Goal: Task Accomplishment & Management: Use online tool/utility

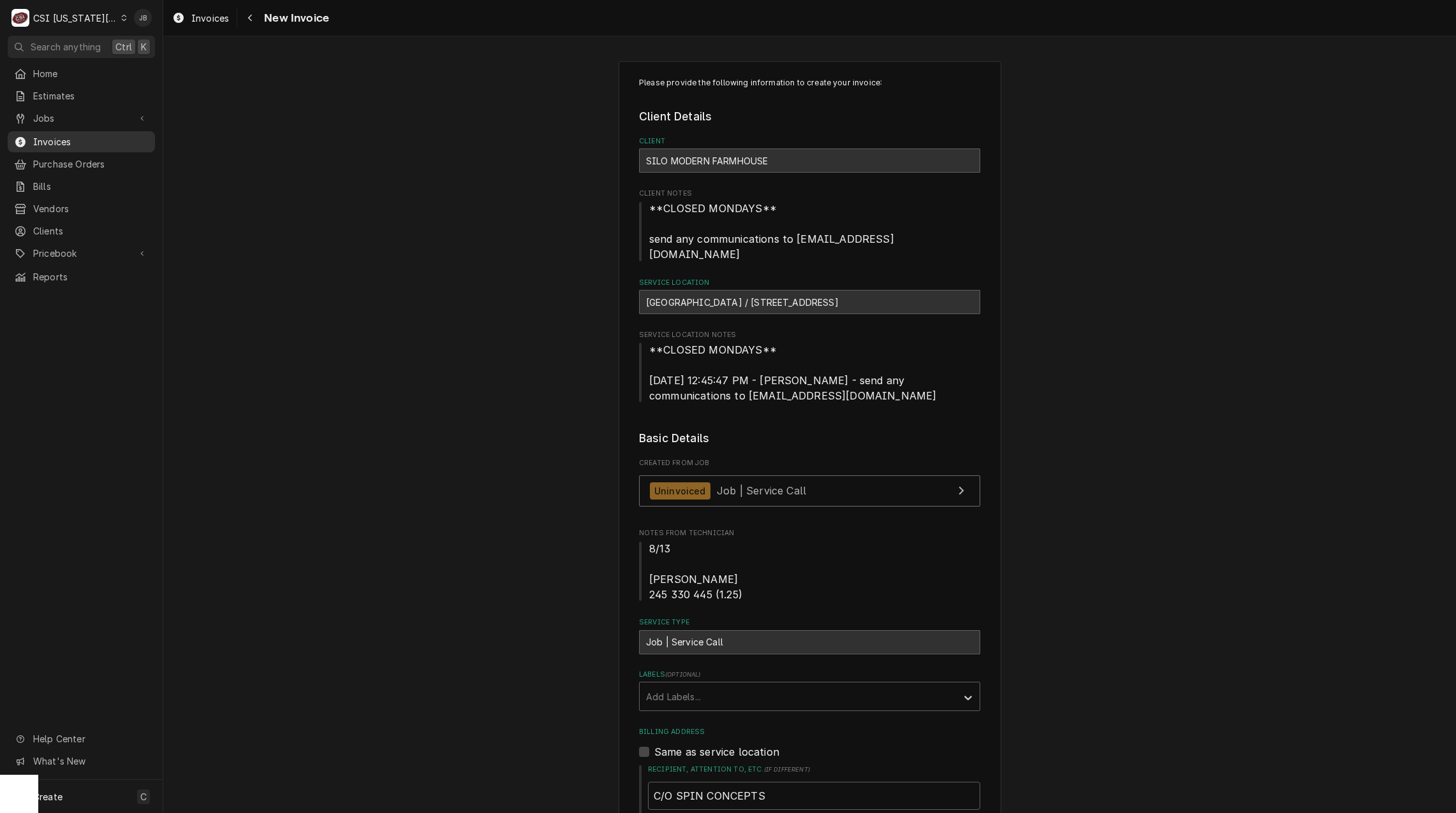
click at [80, 138] on span "Invoices" at bounding box center [91, 141] width 115 height 13
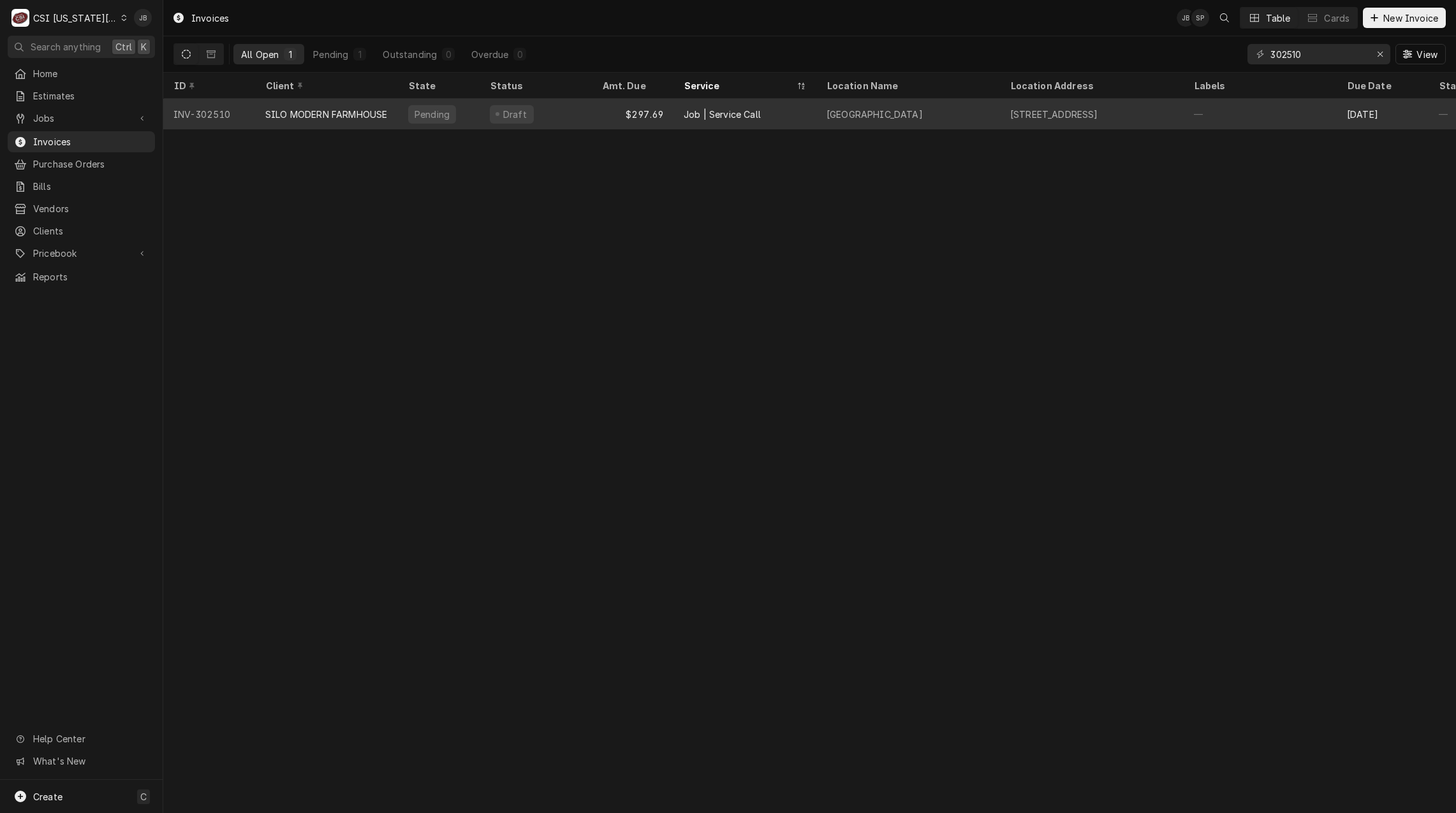
click at [755, 111] on div "Job | Service Call" at bounding box center [722, 114] width 77 height 13
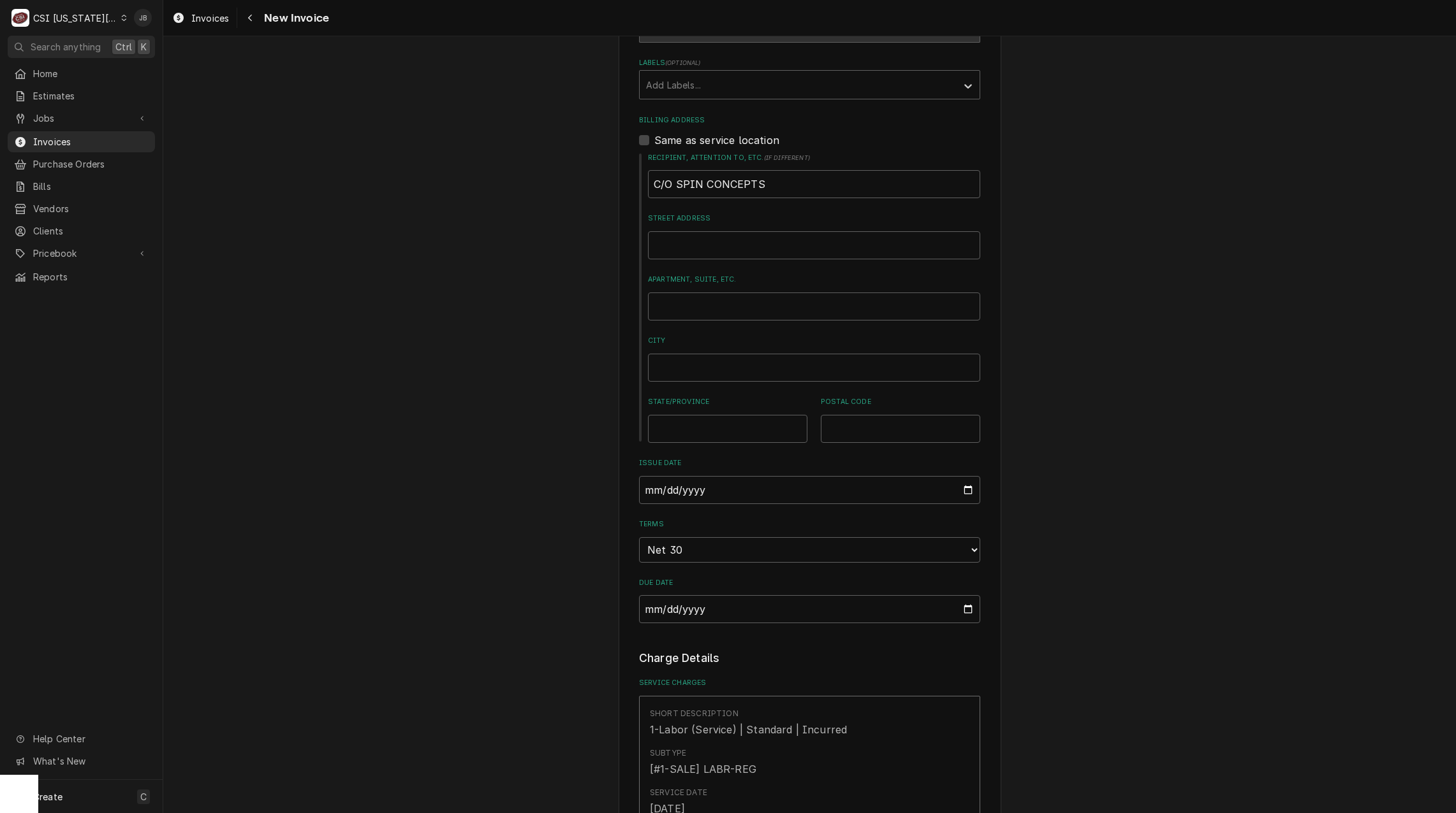
scroll to position [828, 0]
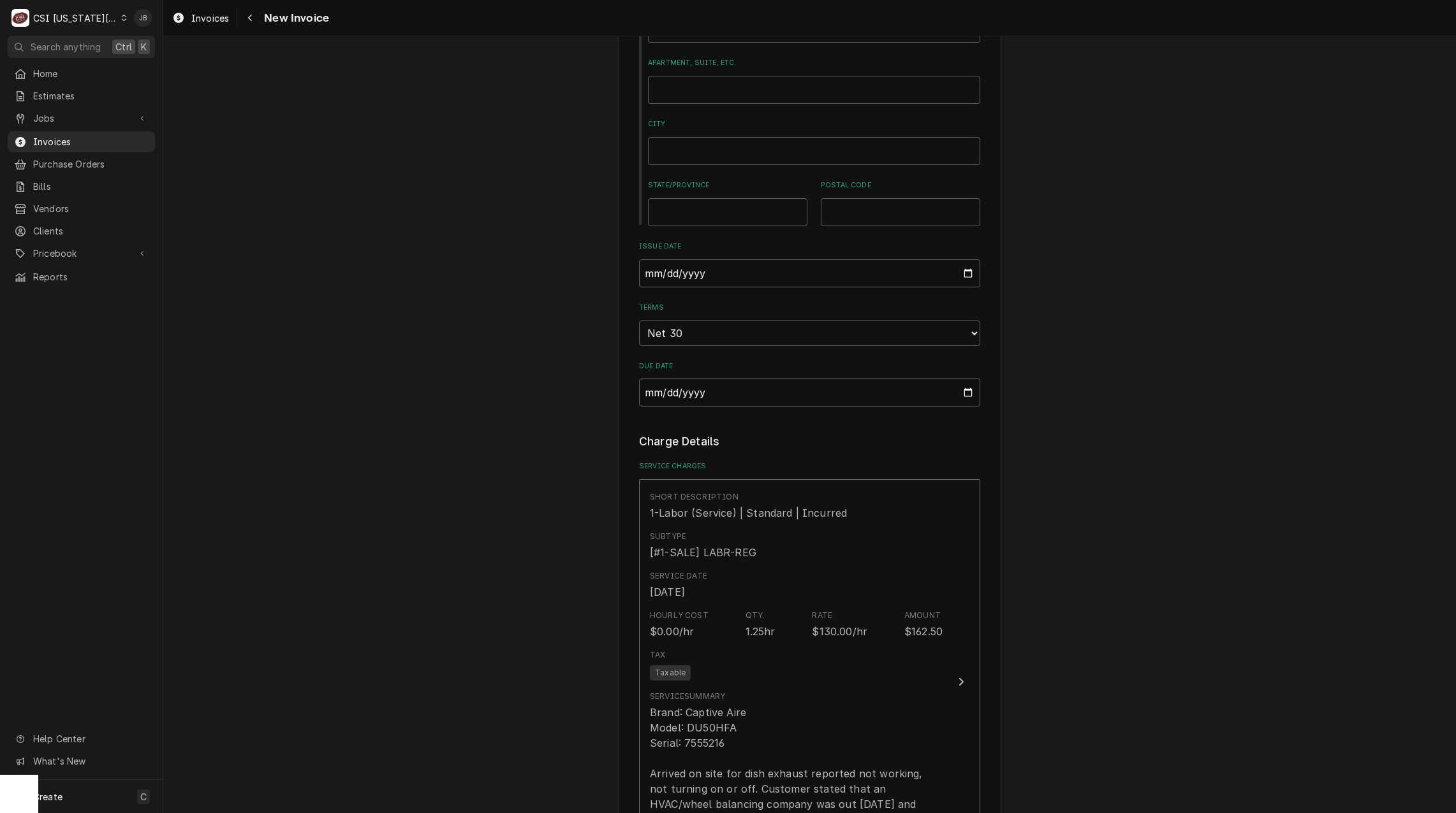
click at [252, 491] on div "Please provide the following information to create your invoice: Client Details…" at bounding box center [810, 528] width 1293 height 2616
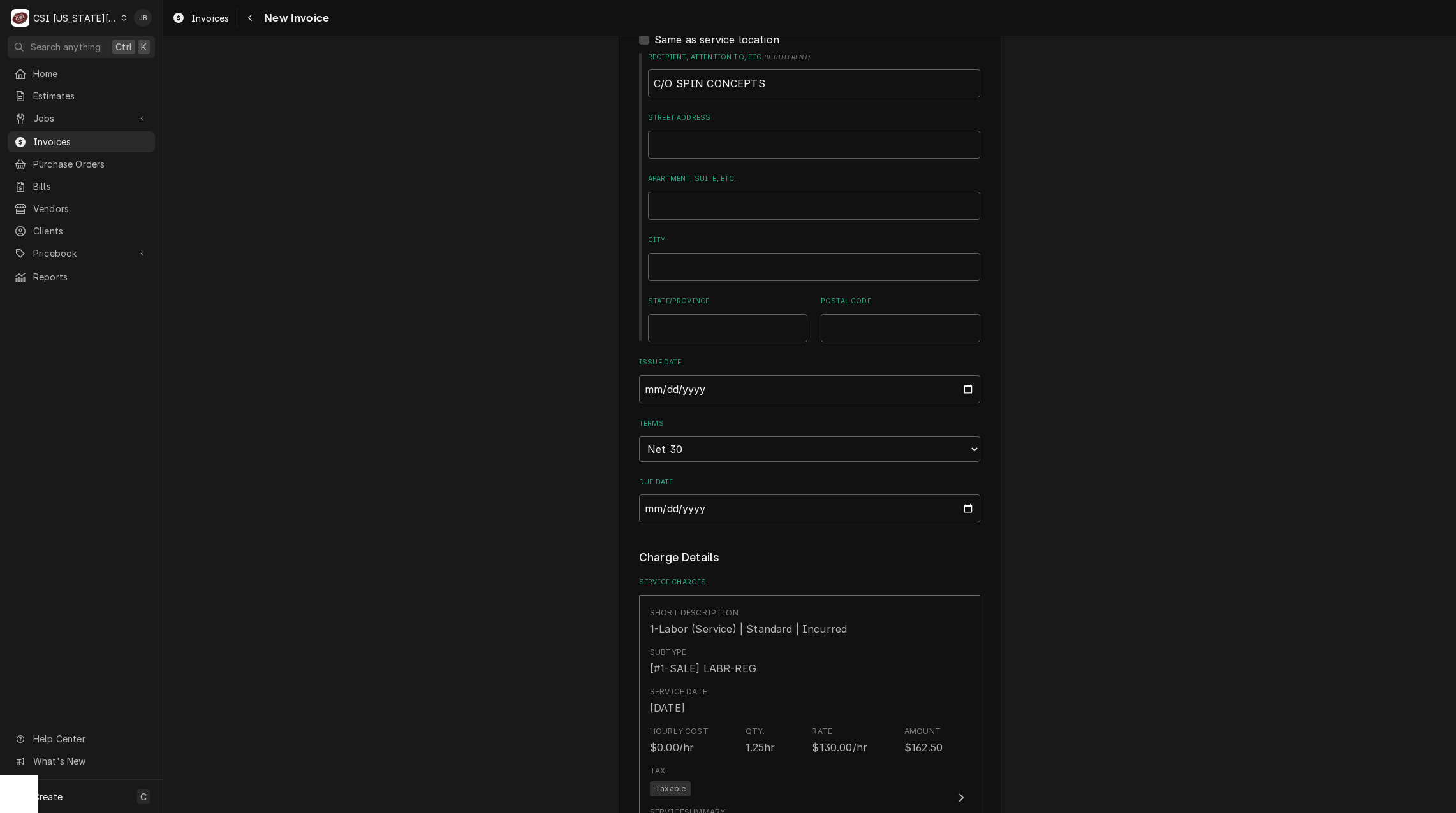
scroll to position [701, 0]
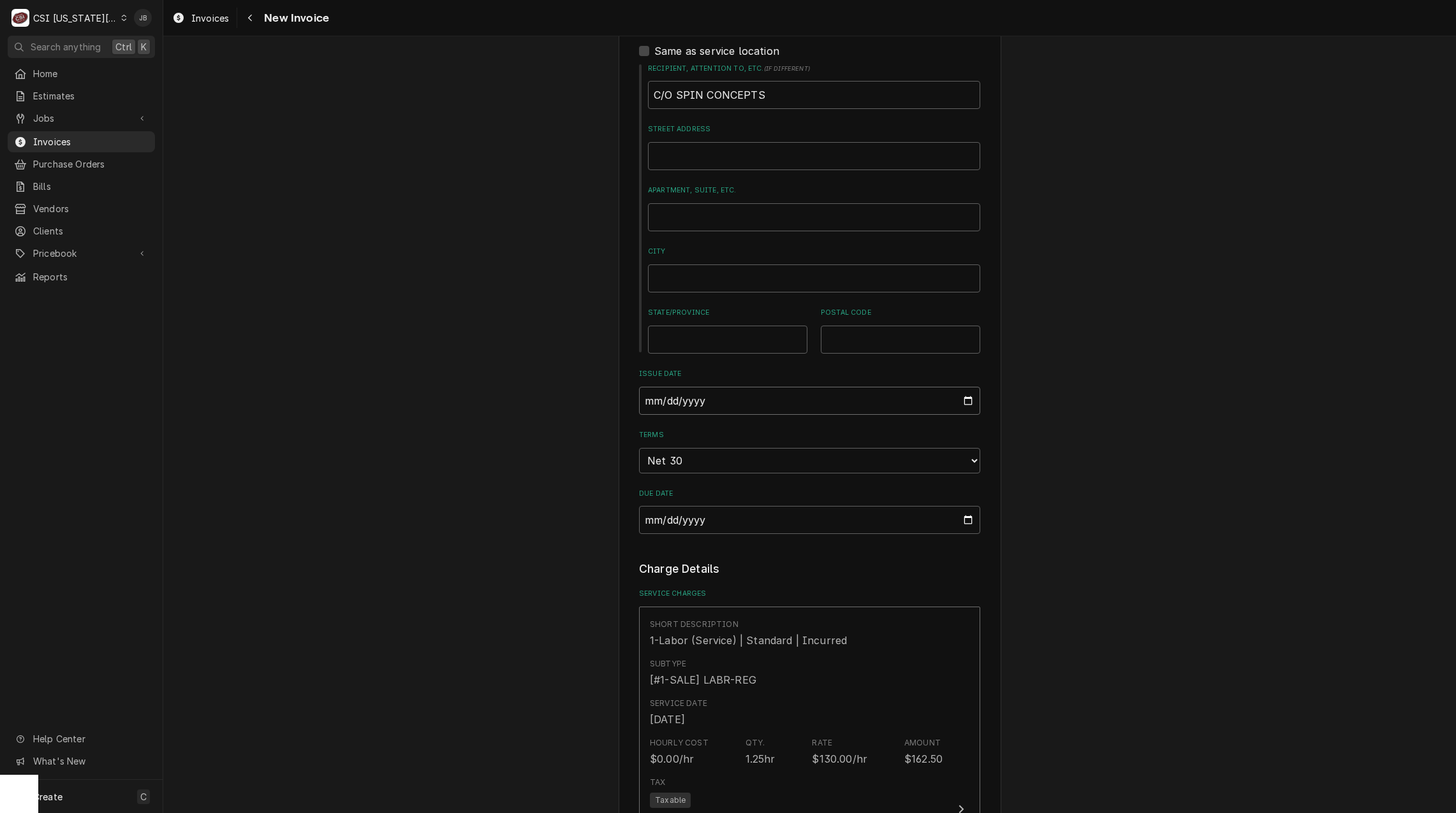
click at [960, 387] on input "[DATE]" at bounding box center [809, 401] width 341 height 28
type textarea "x"
type input "[DATE]"
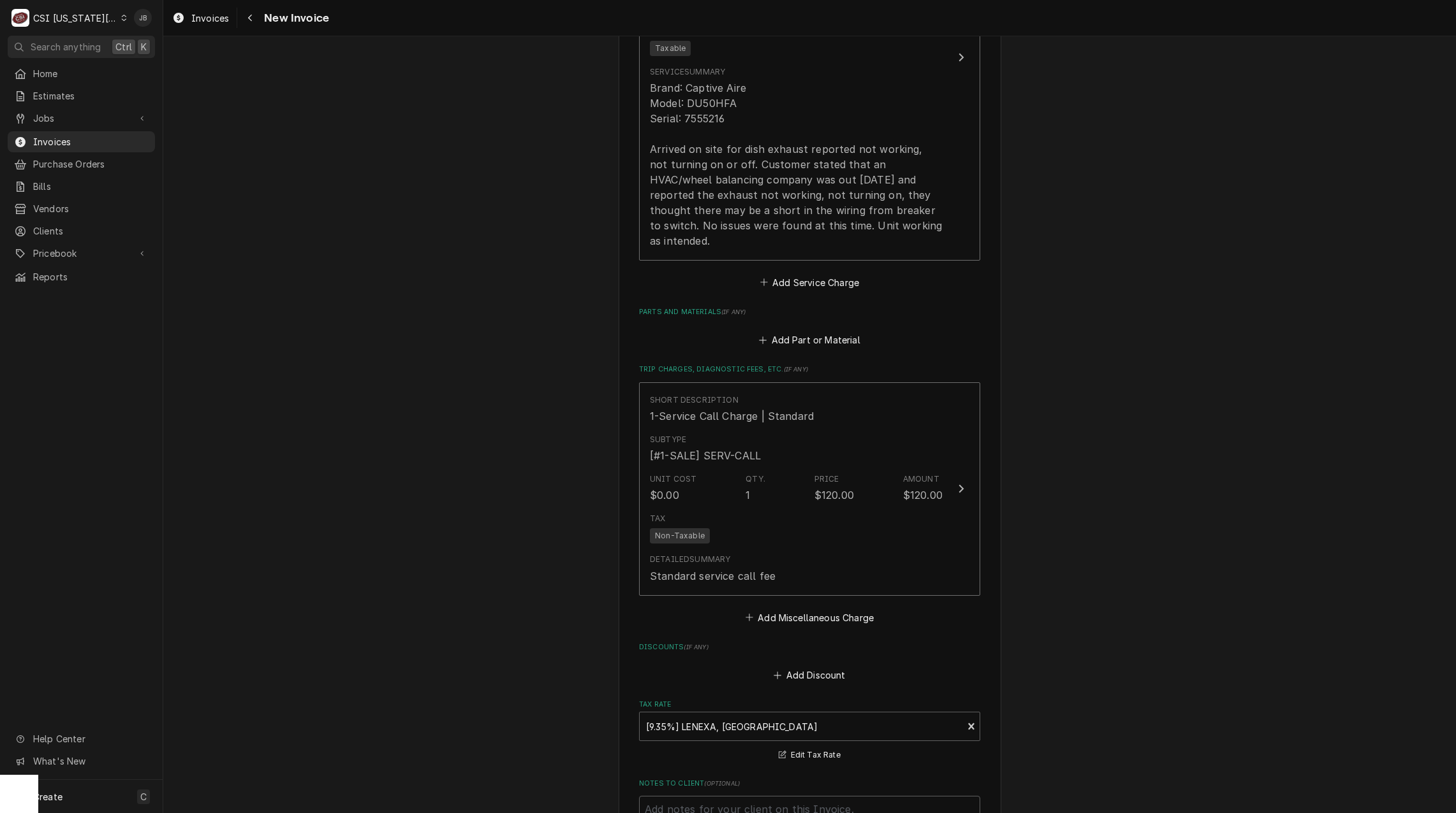
scroll to position [1849, 0]
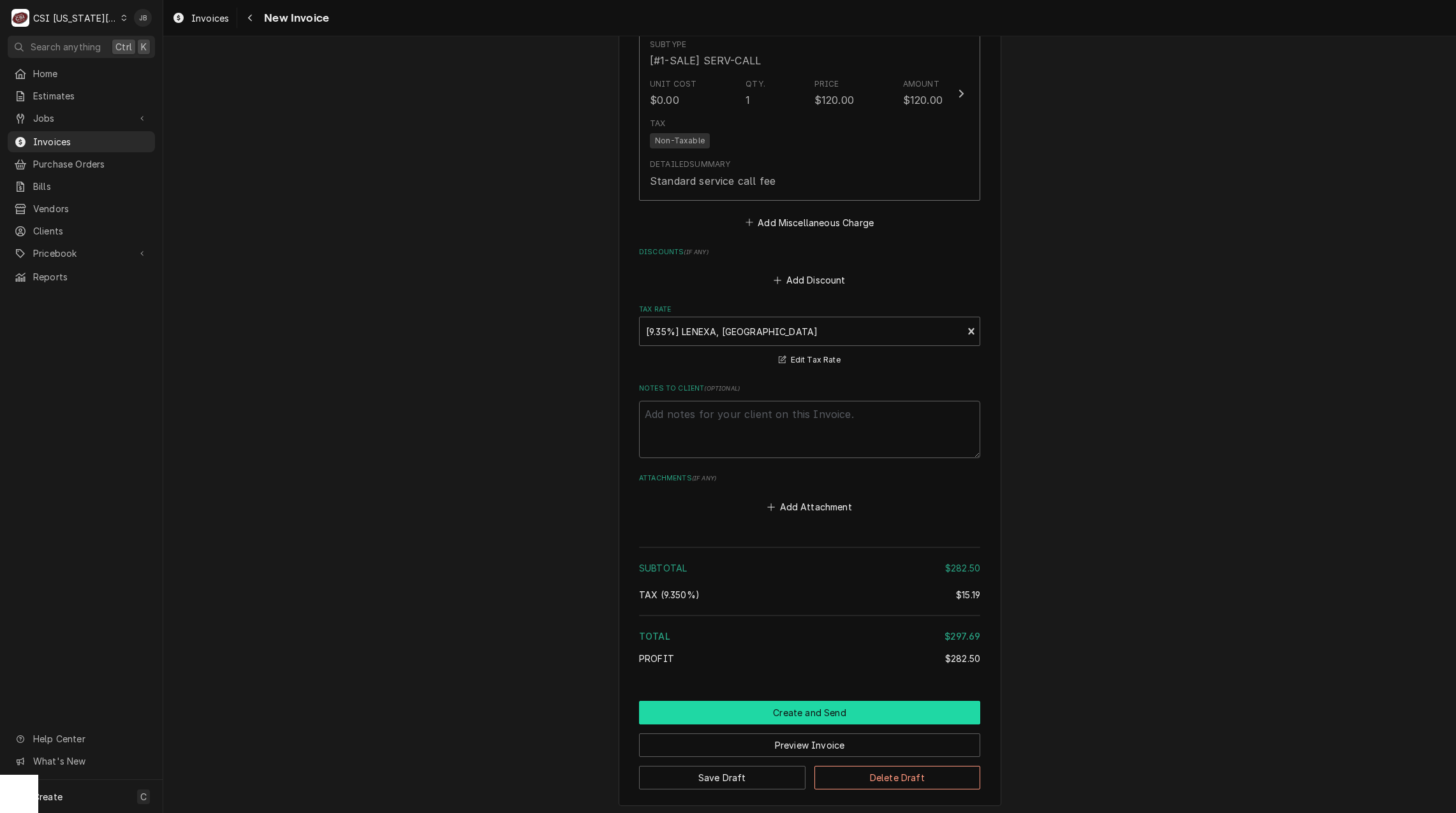
click at [725, 701] on button "Create and Send" at bounding box center [809, 713] width 341 height 24
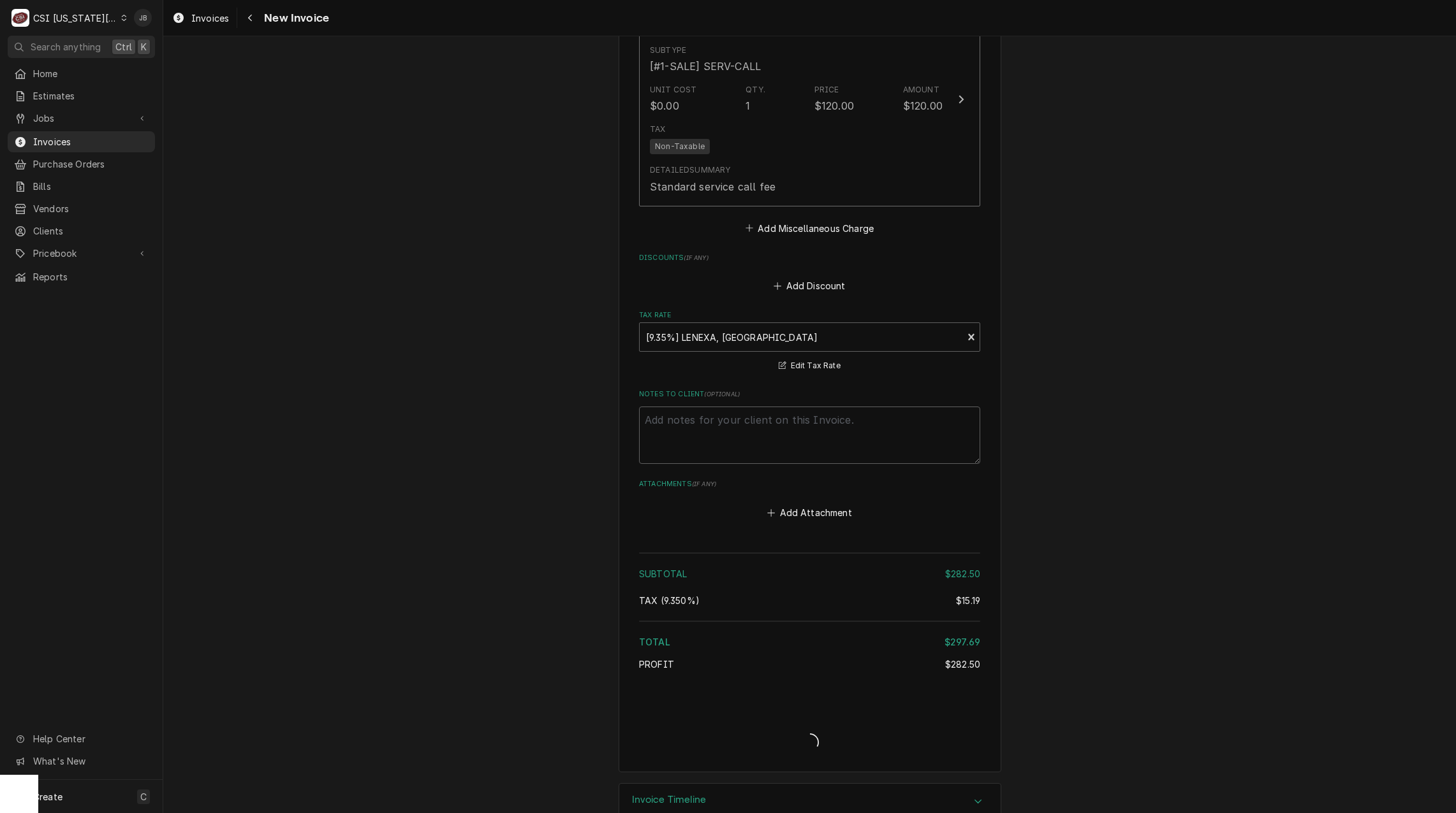
type textarea "x"
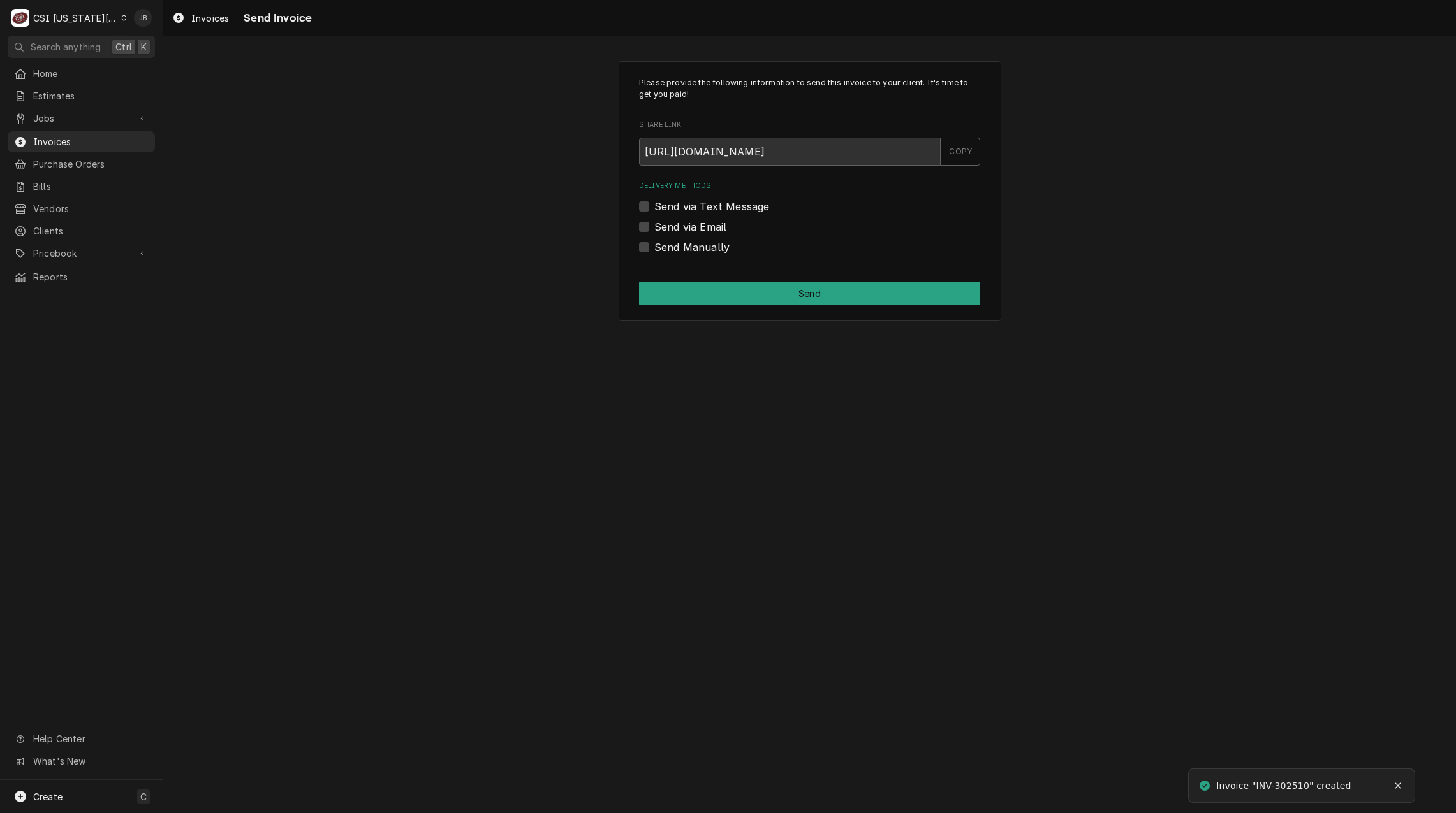
click at [700, 233] on label "Send via Email" at bounding box center [690, 227] width 72 height 15
click at [700, 233] on input "Send via Email" at bounding box center [824, 233] width 341 height 28
checkbox input "true"
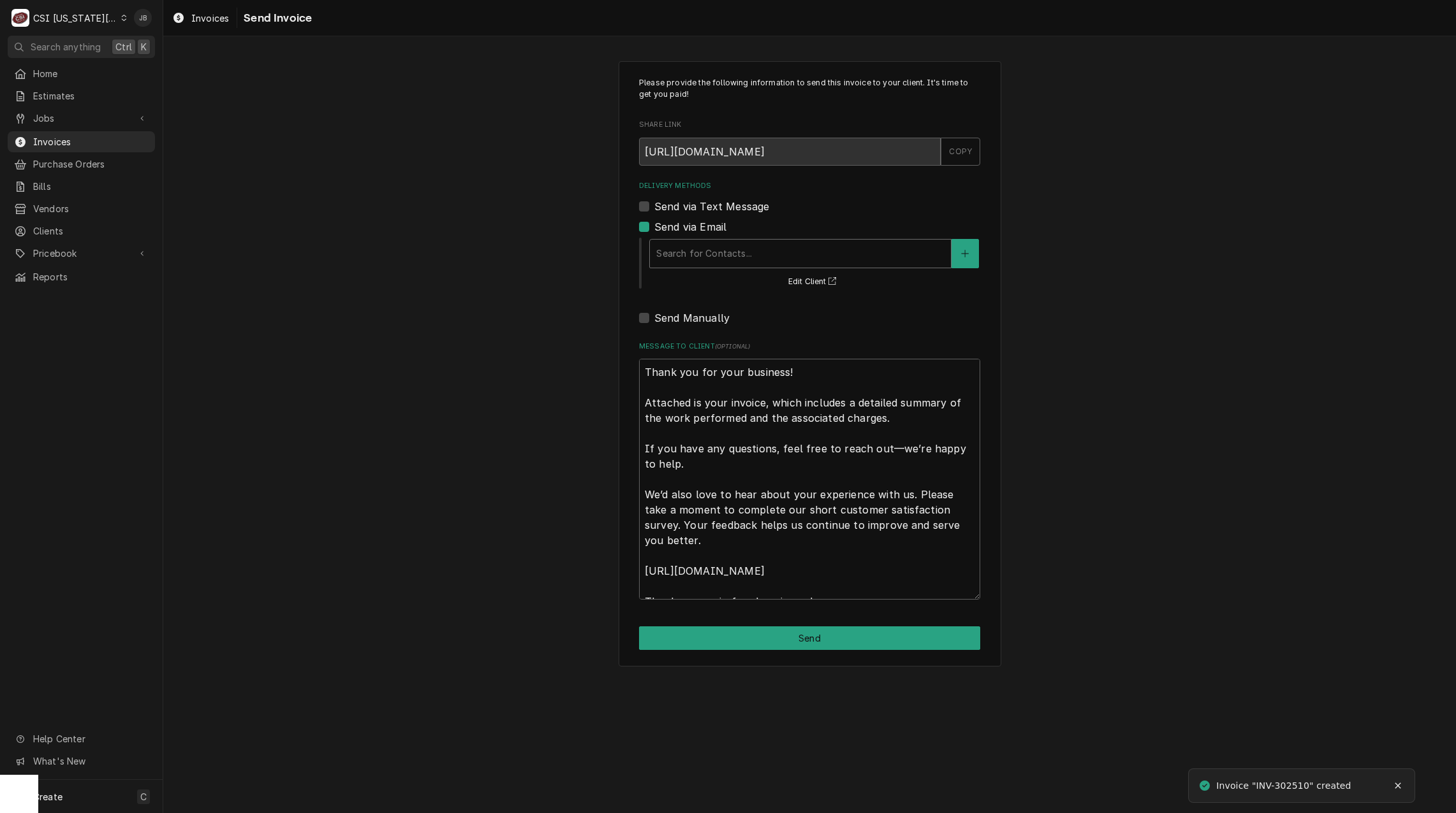
click at [725, 258] on div "Delivery Methods" at bounding box center [800, 254] width 288 height 23
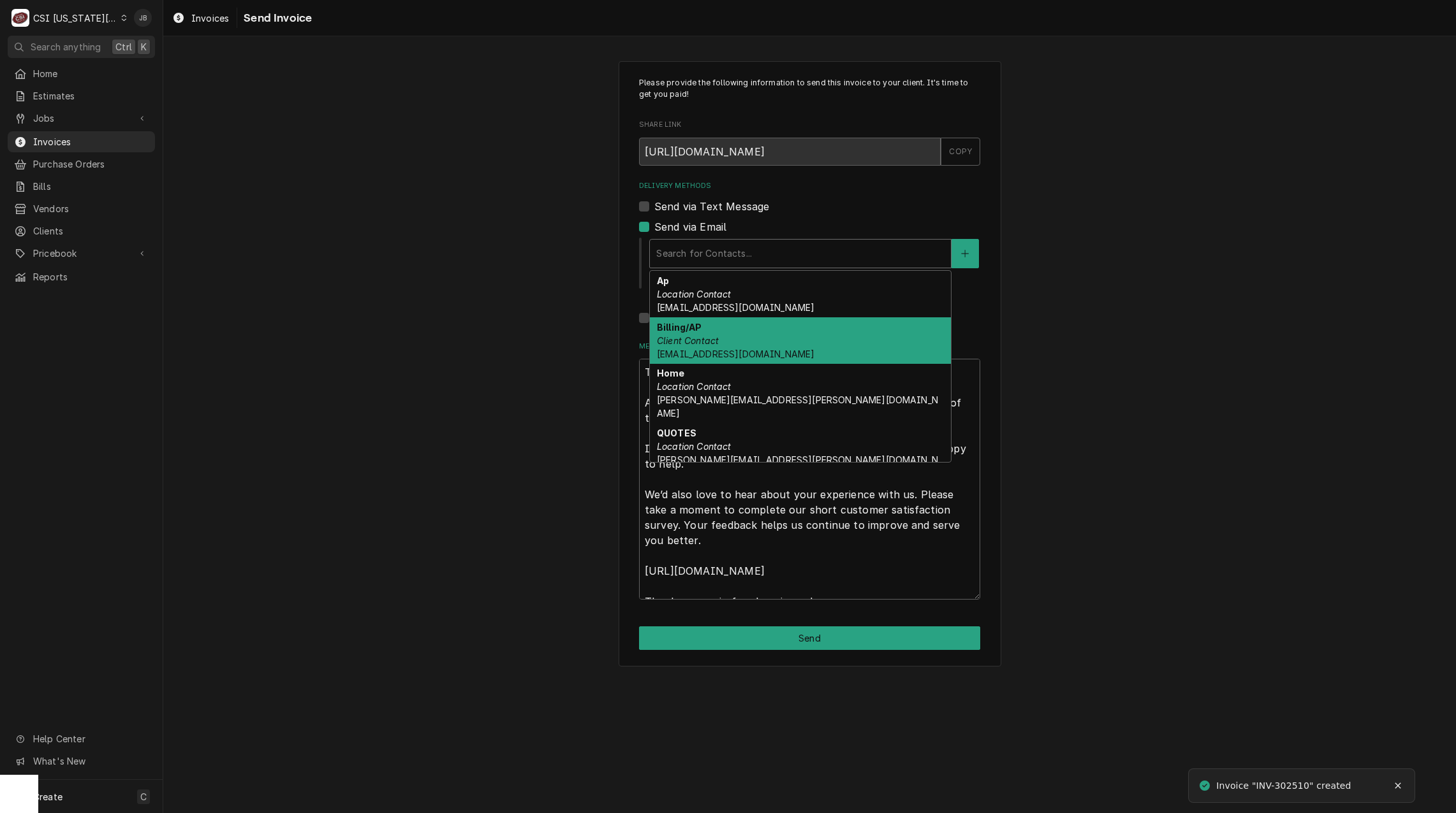
click at [745, 347] on div "Billing/AP Client Contact accountspayable@spinpizza.com" at bounding box center [800, 340] width 301 height 47
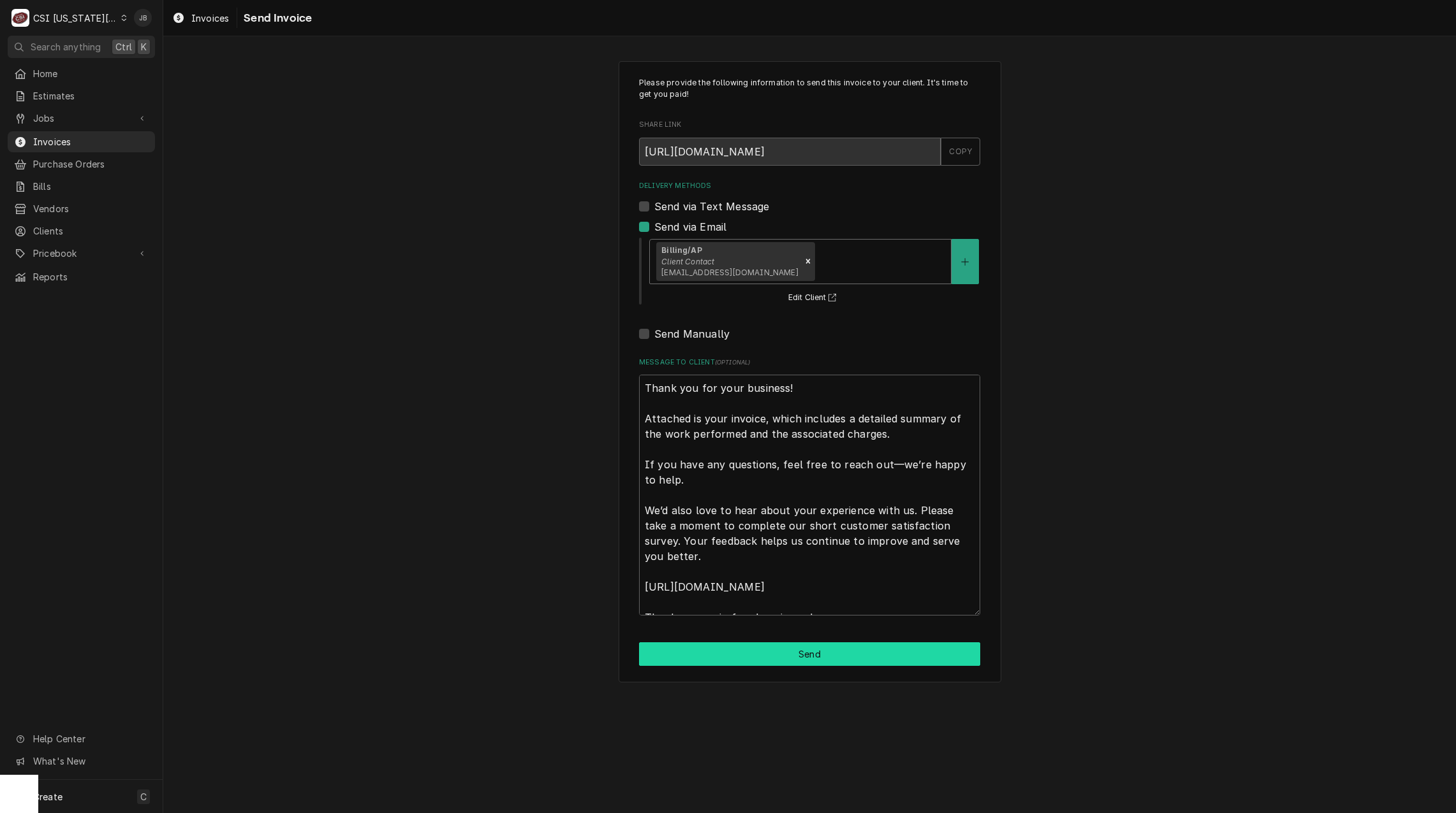
click at [739, 654] on button "Send" at bounding box center [809, 654] width 341 height 24
type textarea "x"
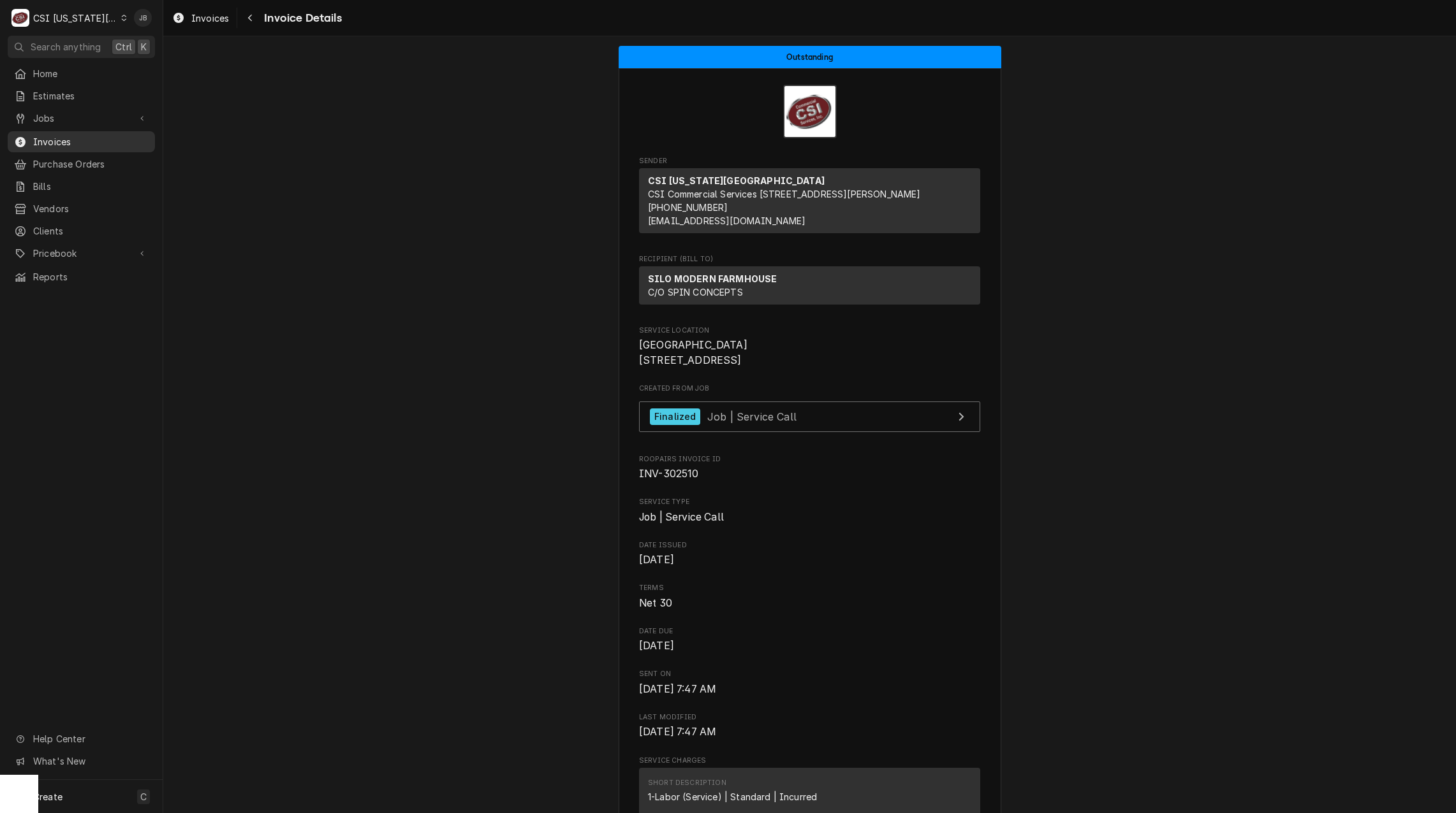
click at [54, 141] on span "Invoices" at bounding box center [91, 141] width 115 height 13
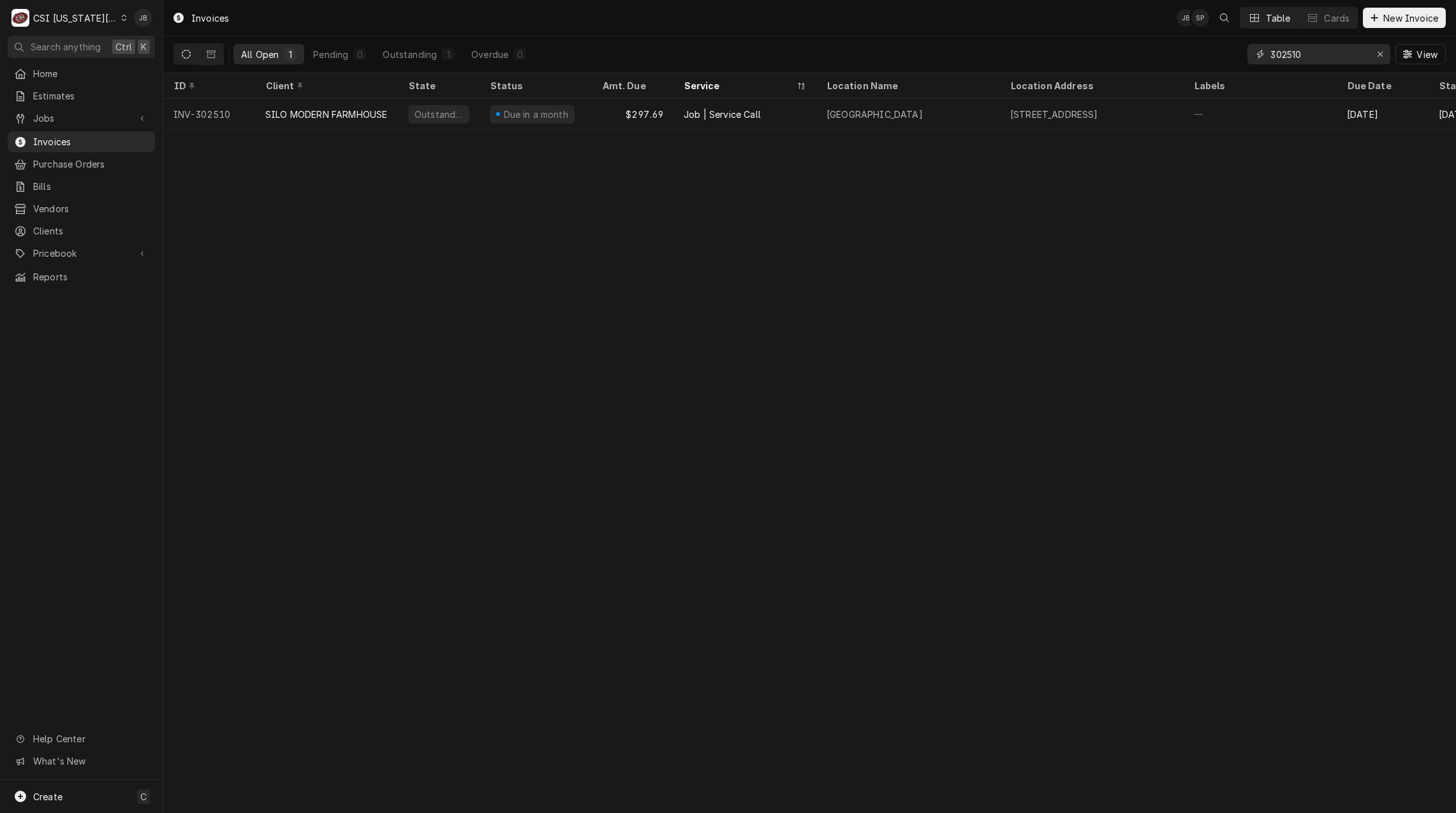
click at [1309, 55] on input "302510" at bounding box center [1318, 54] width 95 height 20
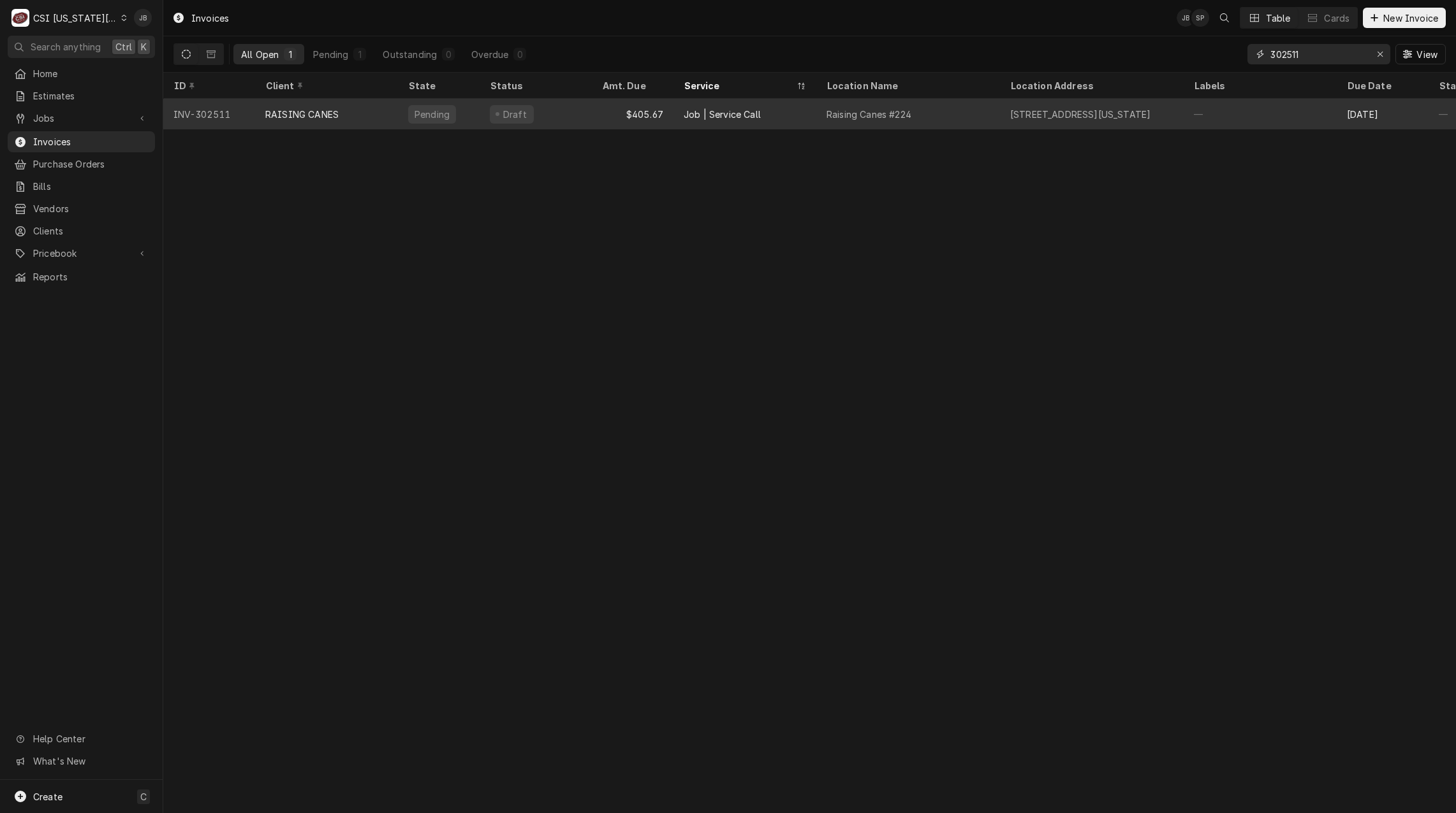
type input "302511"
click at [441, 118] on div "Pending" at bounding box center [432, 114] width 48 height 19
